Goal: Check status: Check status

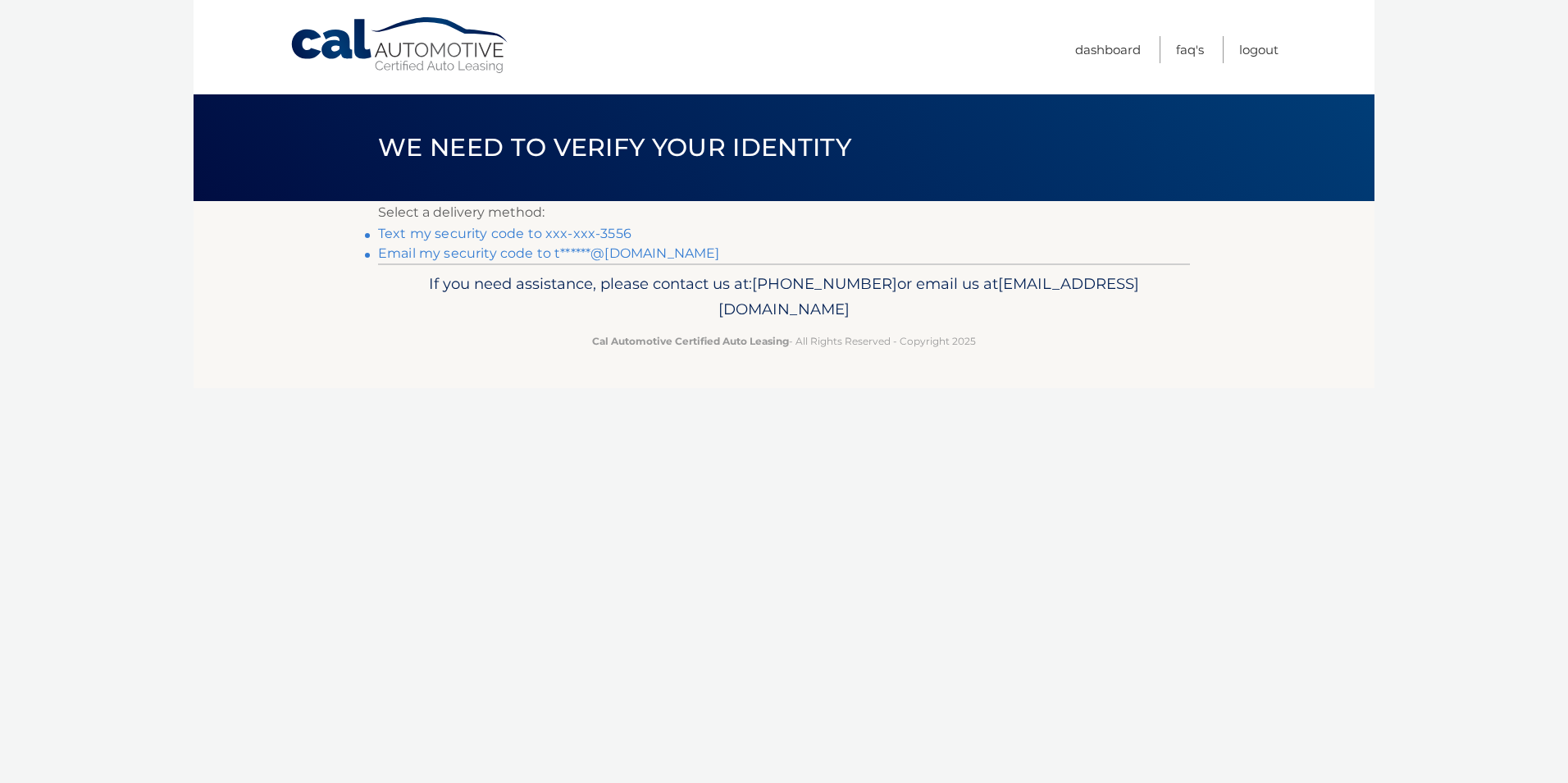
click at [623, 250] on link "Email my security code to t******@aol.com" at bounding box center [548, 253] width 342 height 16
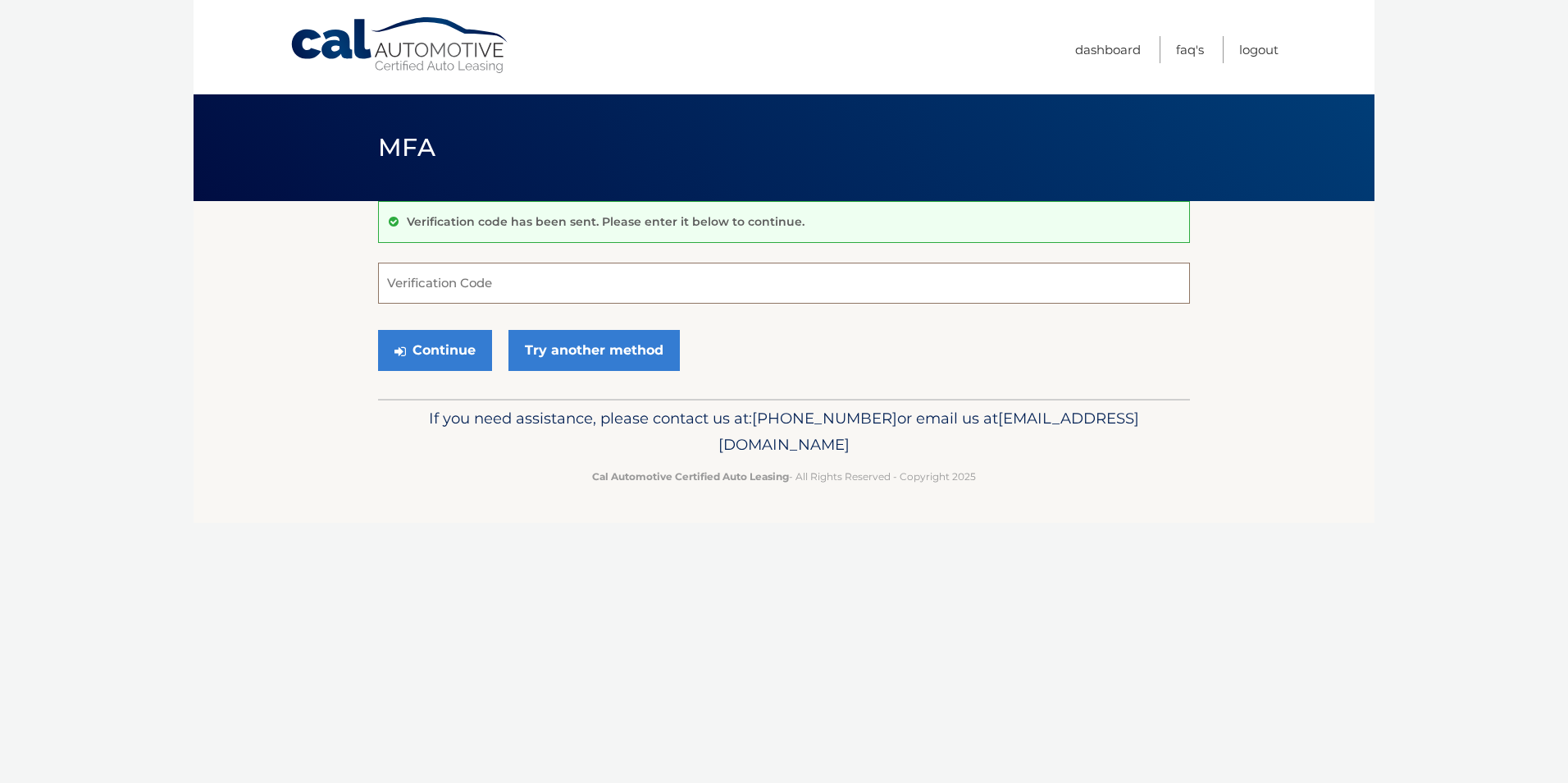
click at [414, 281] on input "Verification Code" at bounding box center [784, 283] width 812 height 41
type input "934880"
click at [458, 352] on button "Continue" at bounding box center [435, 350] width 114 height 41
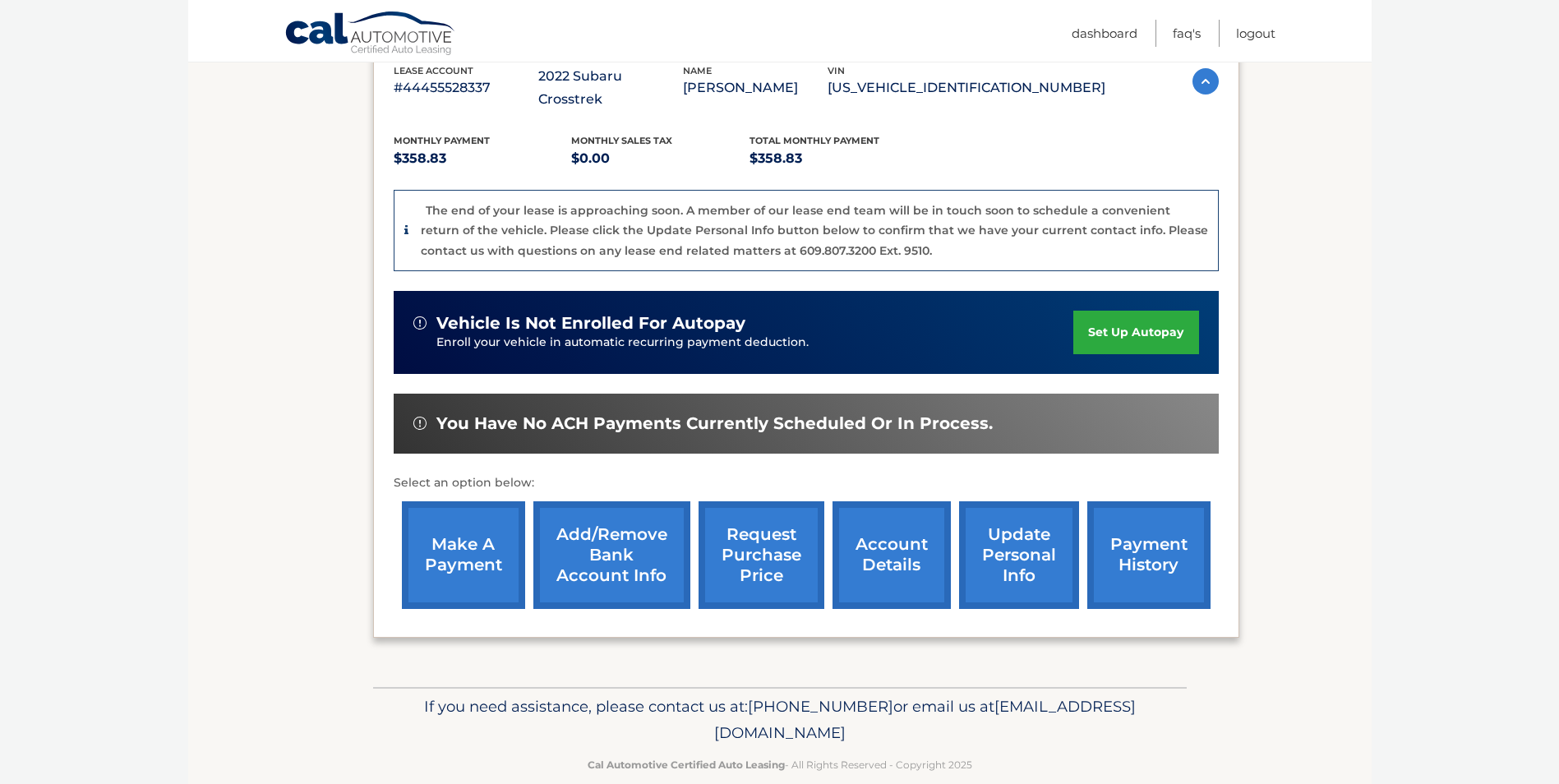
scroll to position [314, 0]
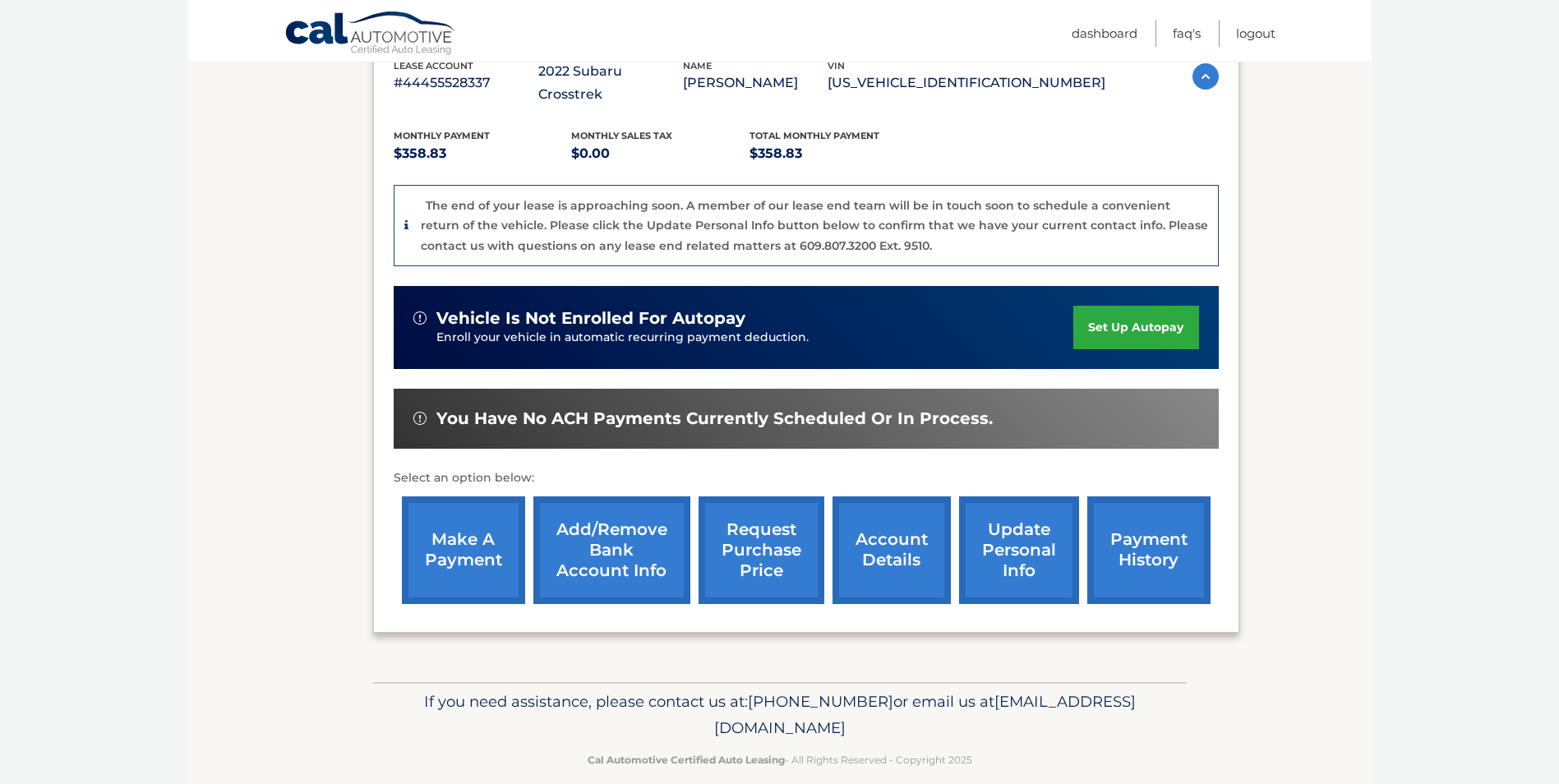
click at [767, 509] on link "request purchase price" at bounding box center [761, 550] width 126 height 107
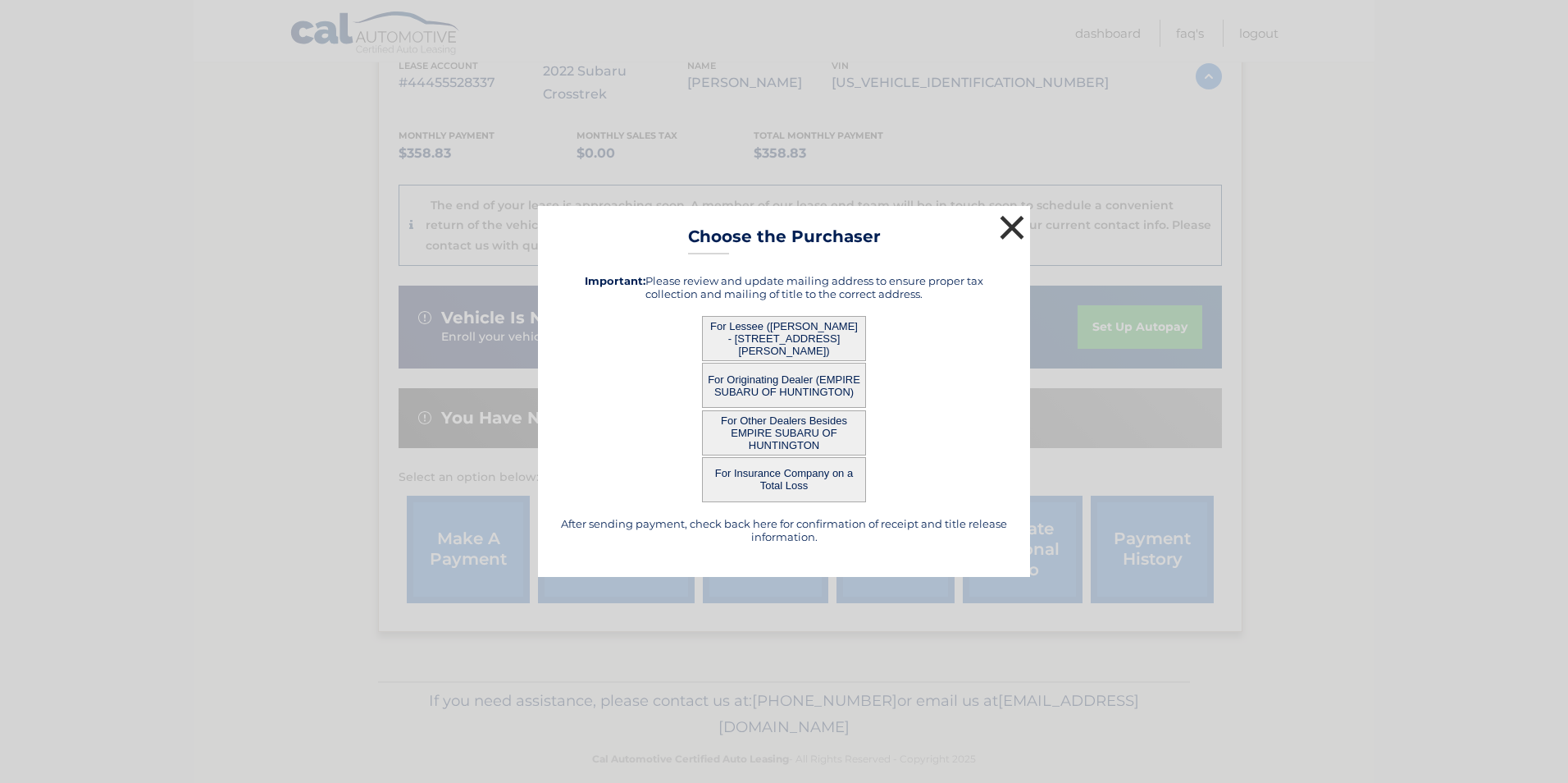
click at [1012, 228] on button "×" at bounding box center [1011, 227] width 33 height 33
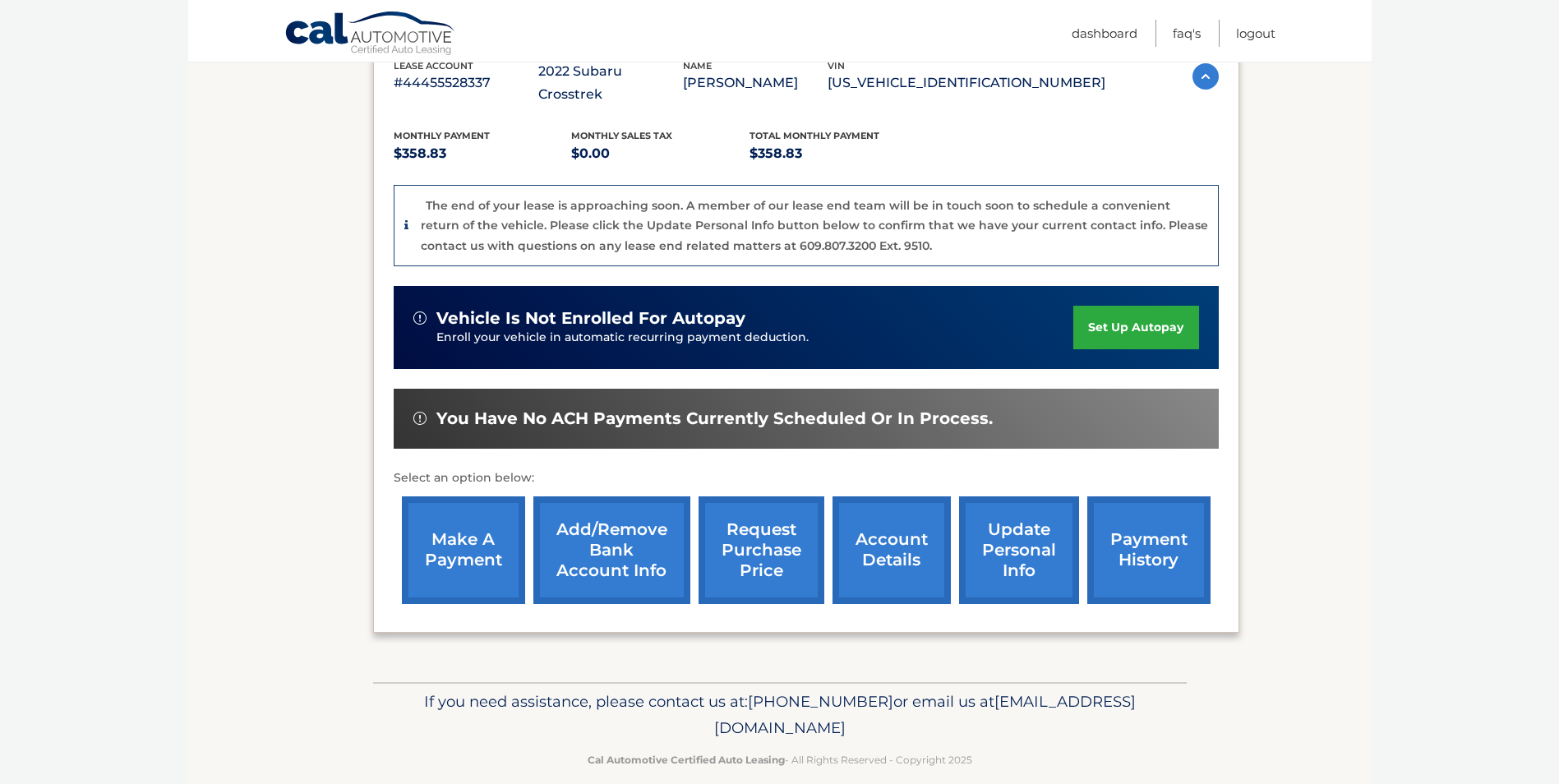
click at [885, 513] on link "account details" at bounding box center [892, 550] width 118 height 107
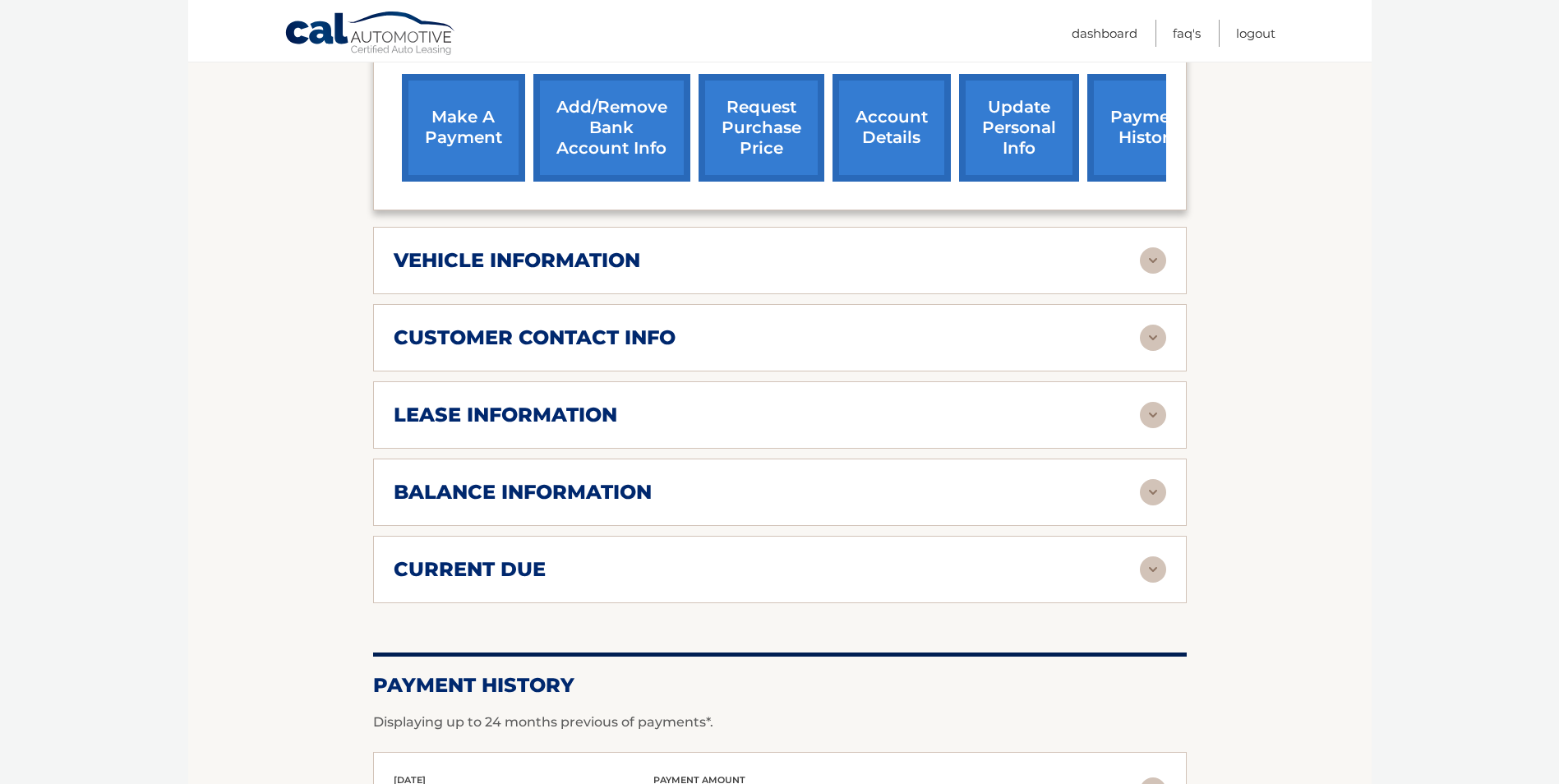
scroll to position [658, 0]
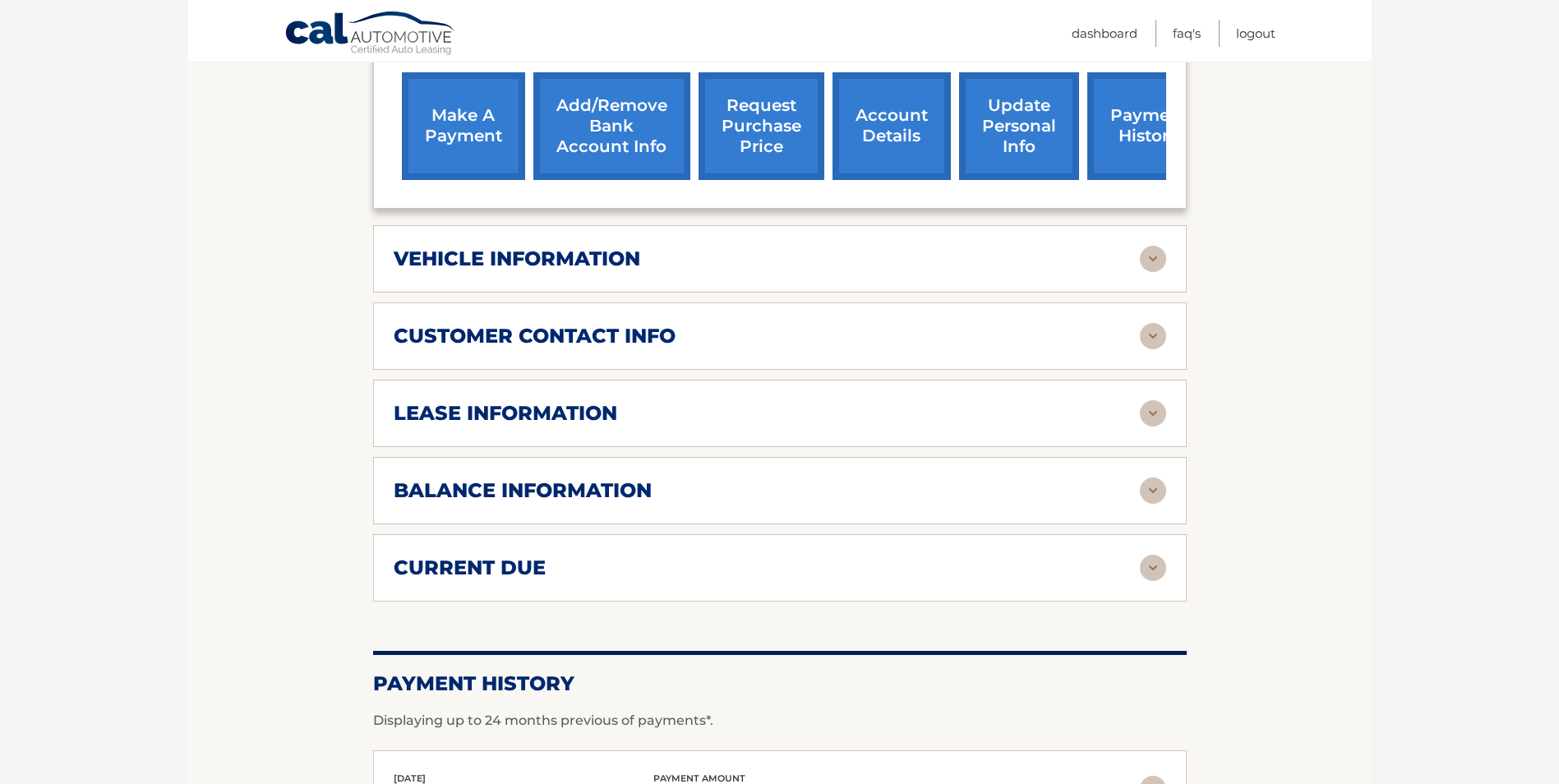
click at [1151, 400] on img at bounding box center [1153, 414] width 26 height 26
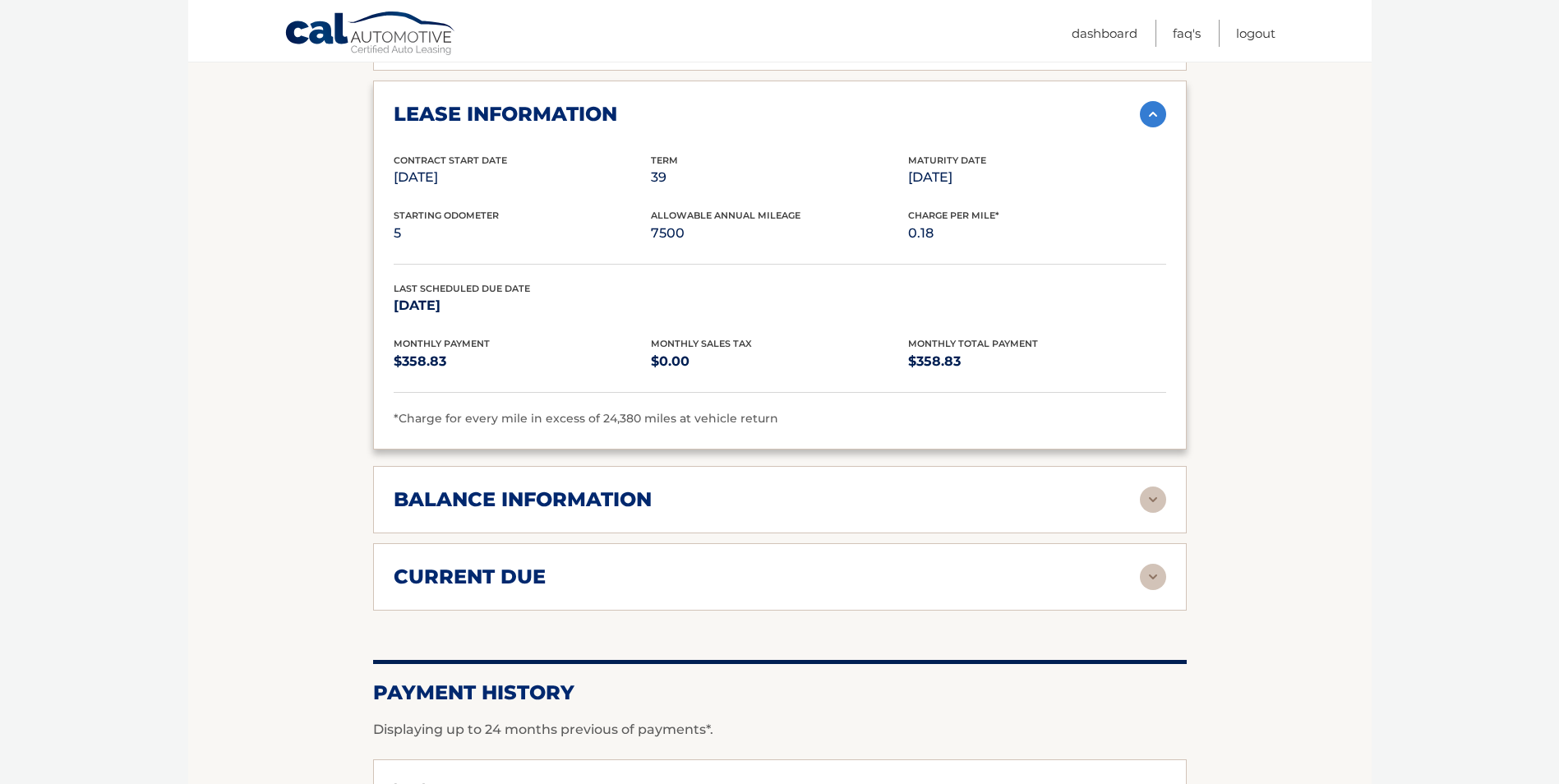
scroll to position [961, 0]
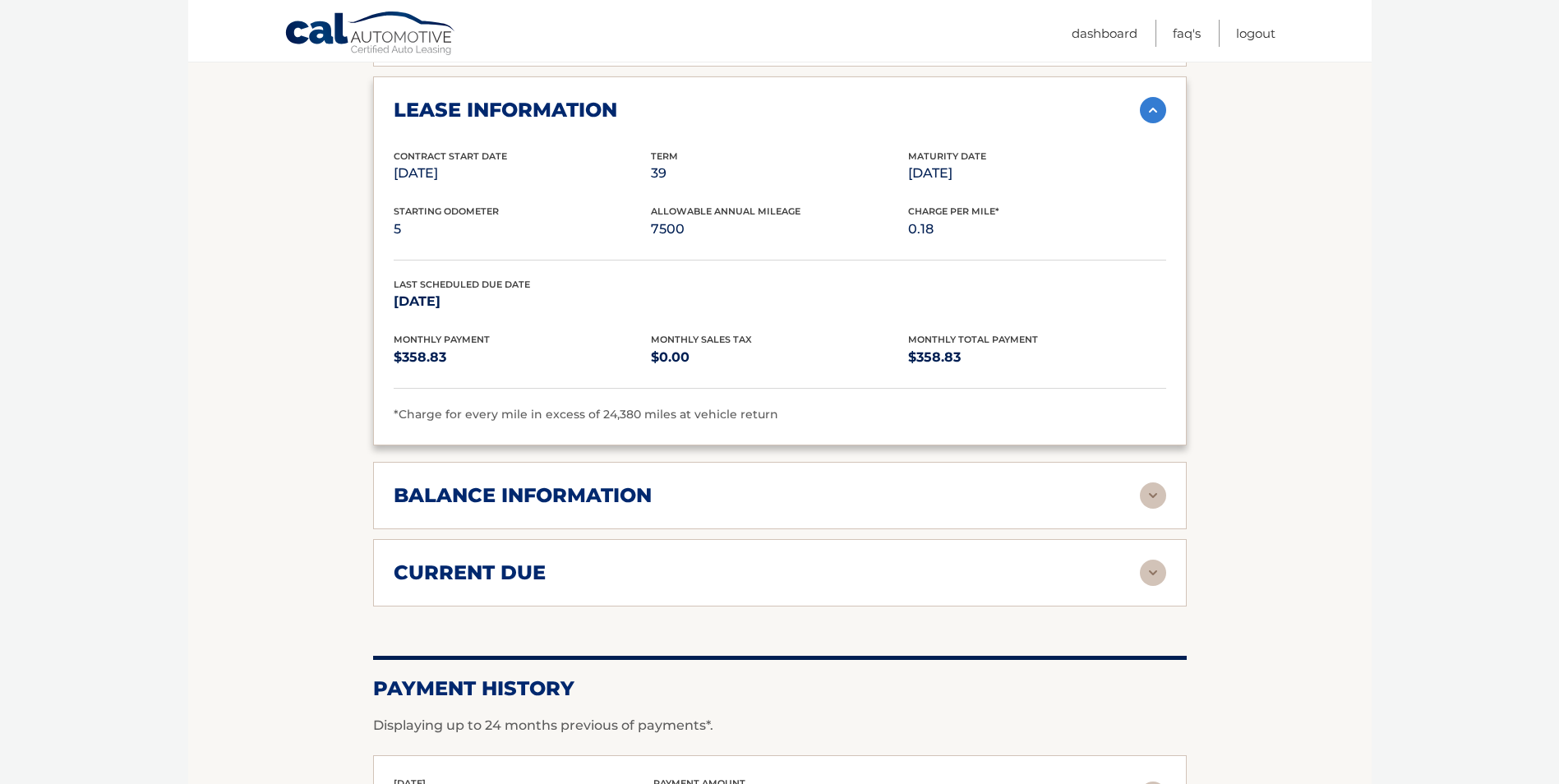
click at [1151, 482] on img at bounding box center [1153, 495] width 26 height 26
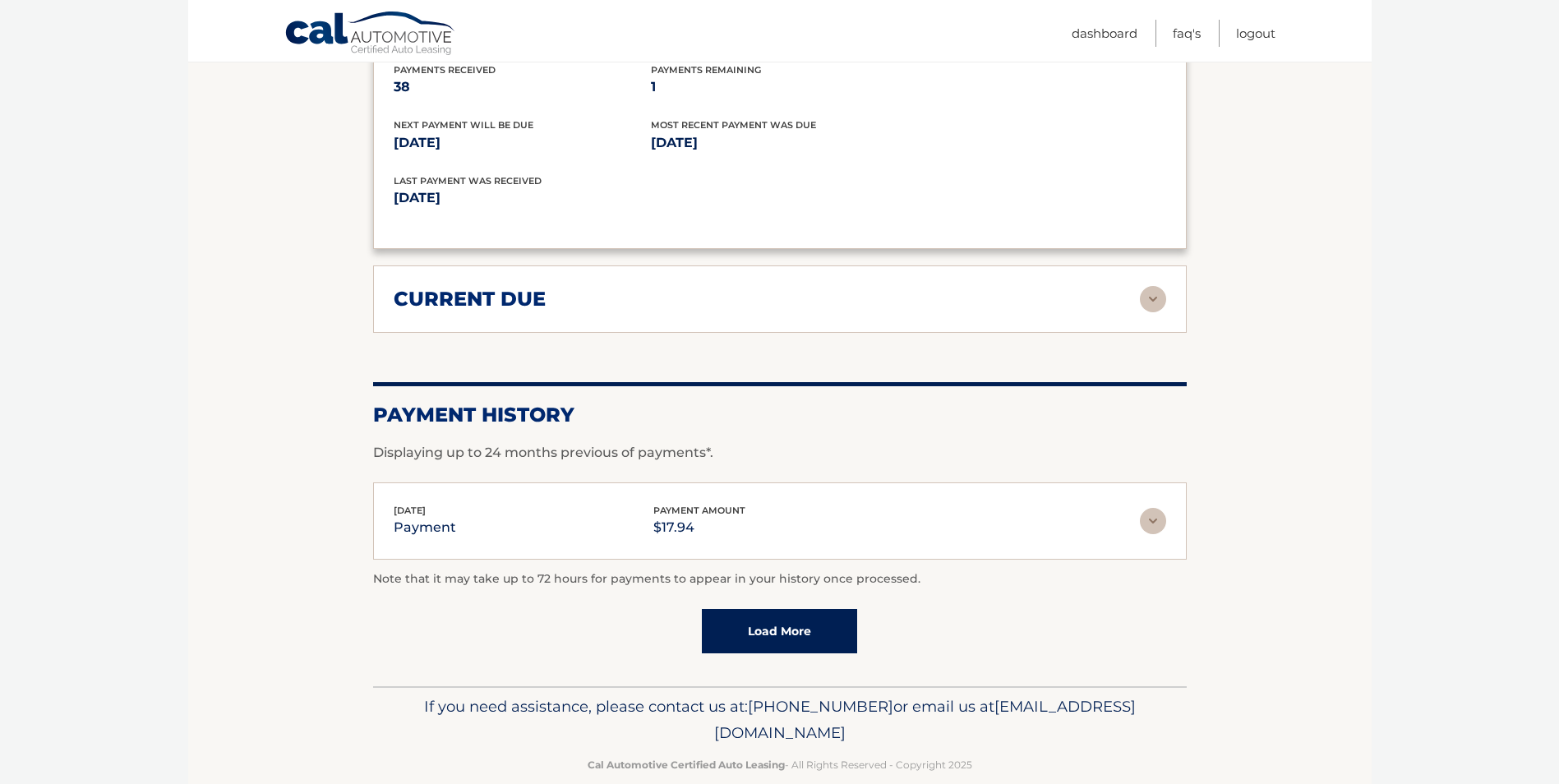
scroll to position [1437, 0]
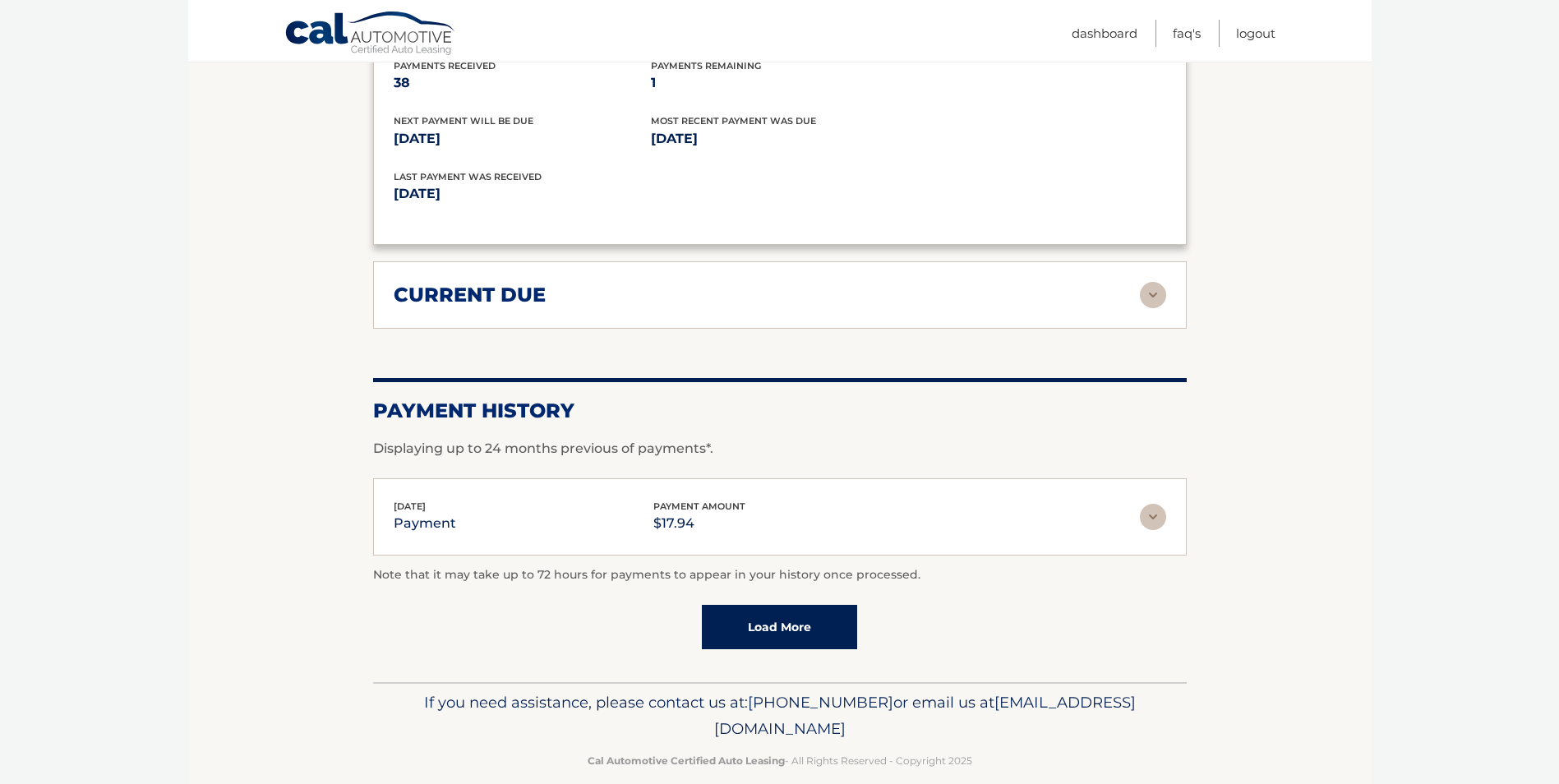
click at [826, 604] on link "Load More" at bounding box center [779, 626] width 155 height 44
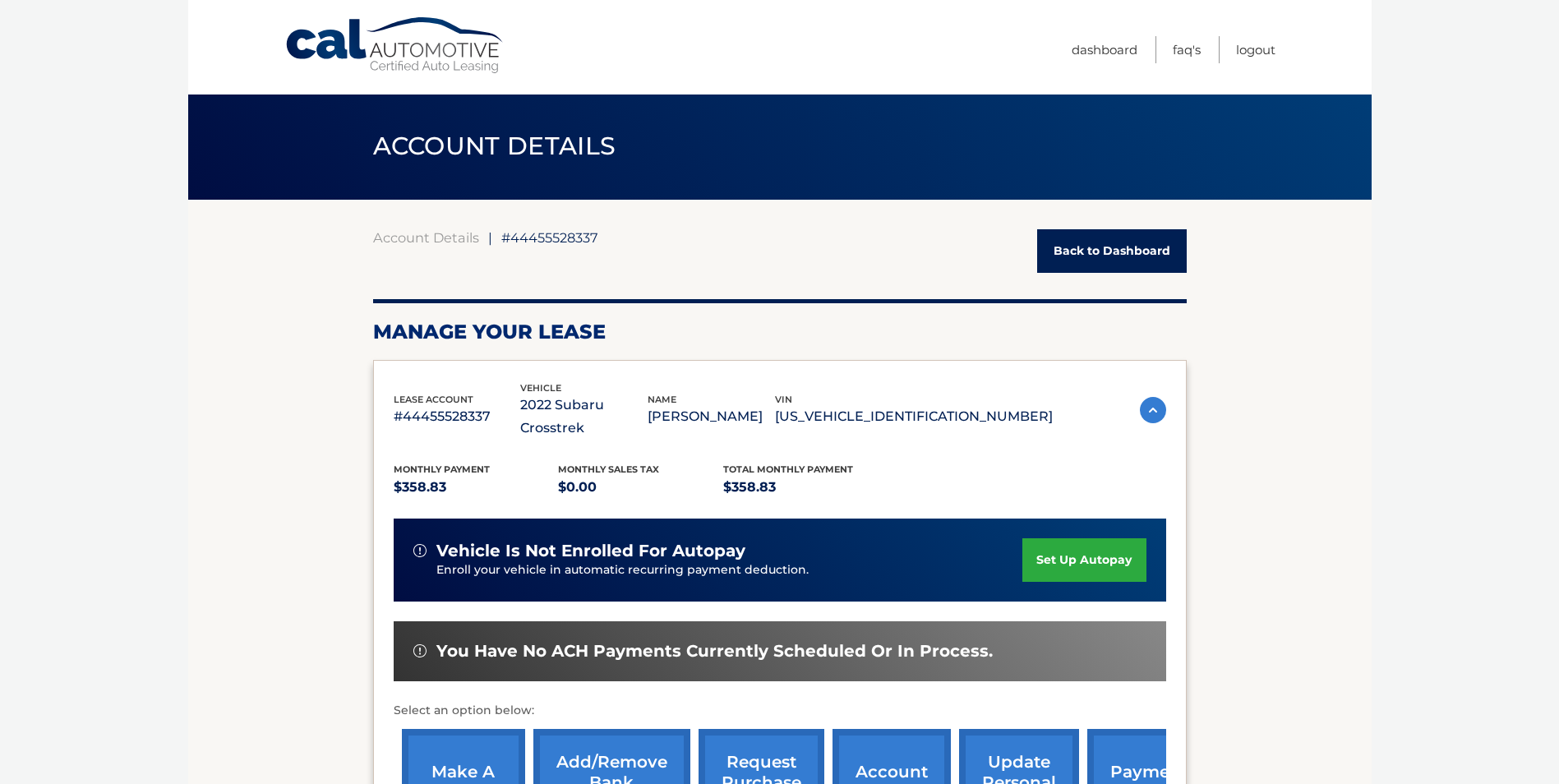
scroll to position [0, 0]
